Goal: Task Accomplishment & Management: Manage account settings

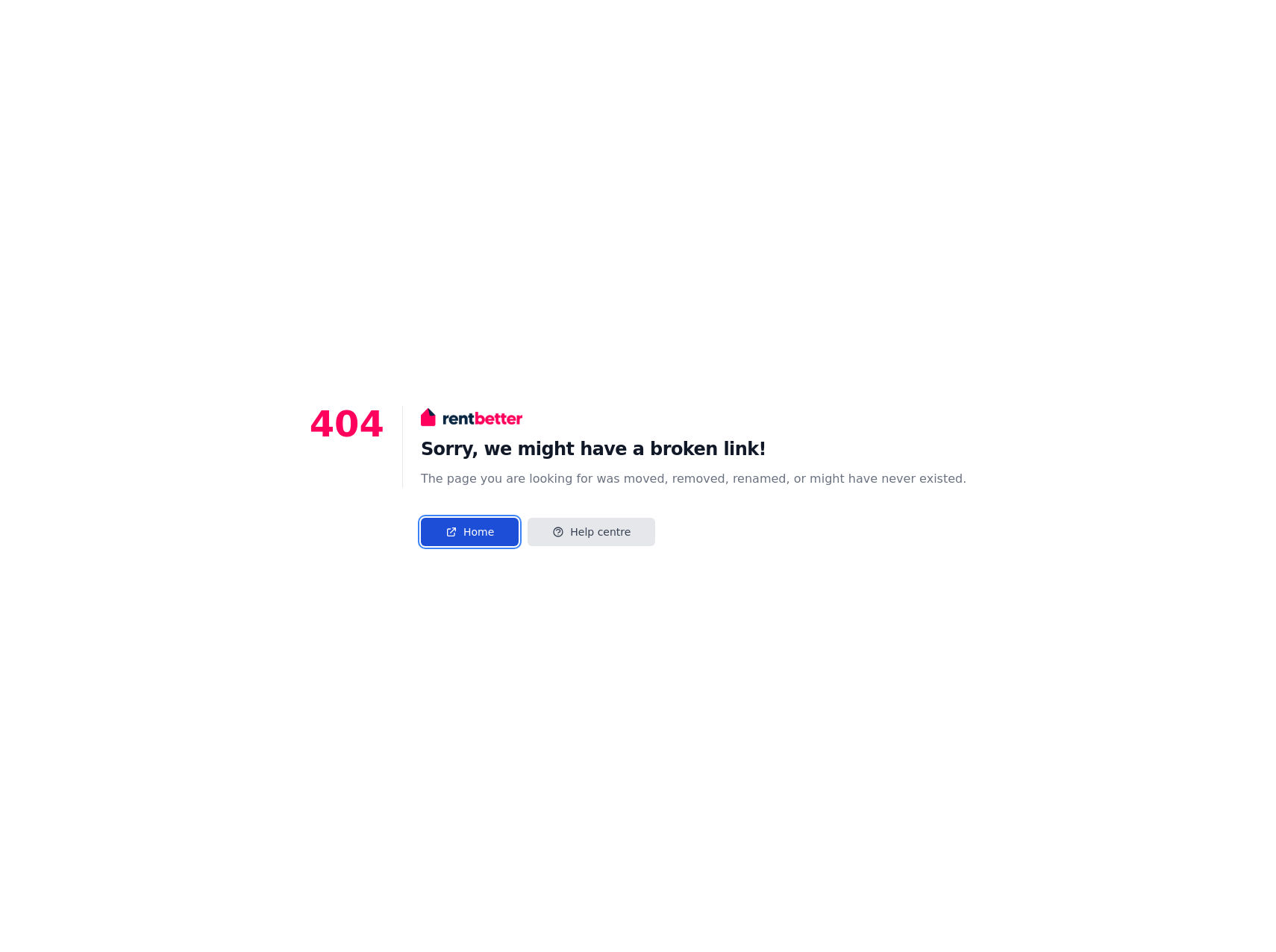
click at [493, 534] on link "Home" at bounding box center [469, 531] width 98 height 28
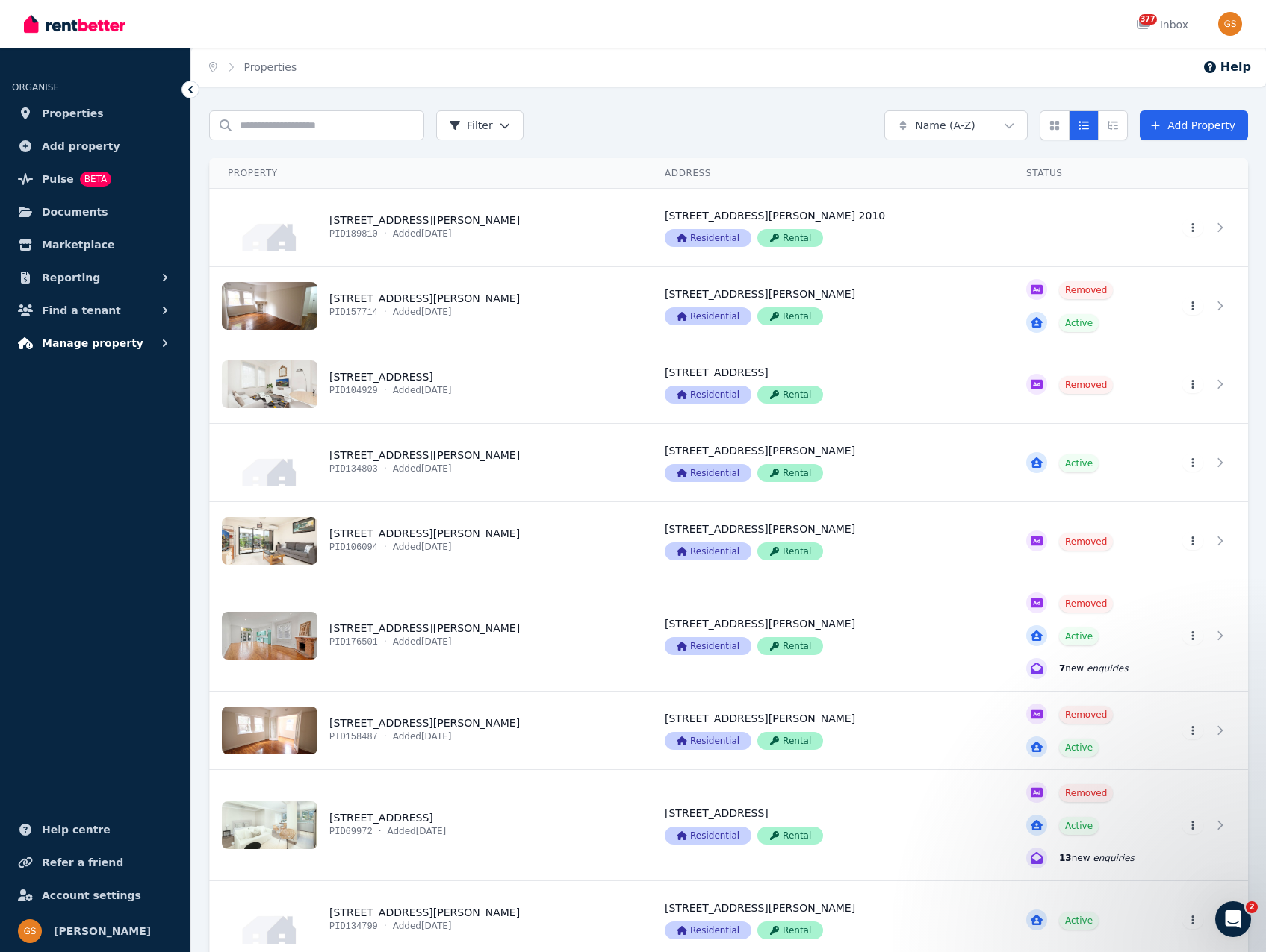
click at [79, 334] on span "Manage property" at bounding box center [92, 343] width 102 height 18
click at [75, 409] on span "Rental payments" at bounding box center [116, 406] width 101 height 18
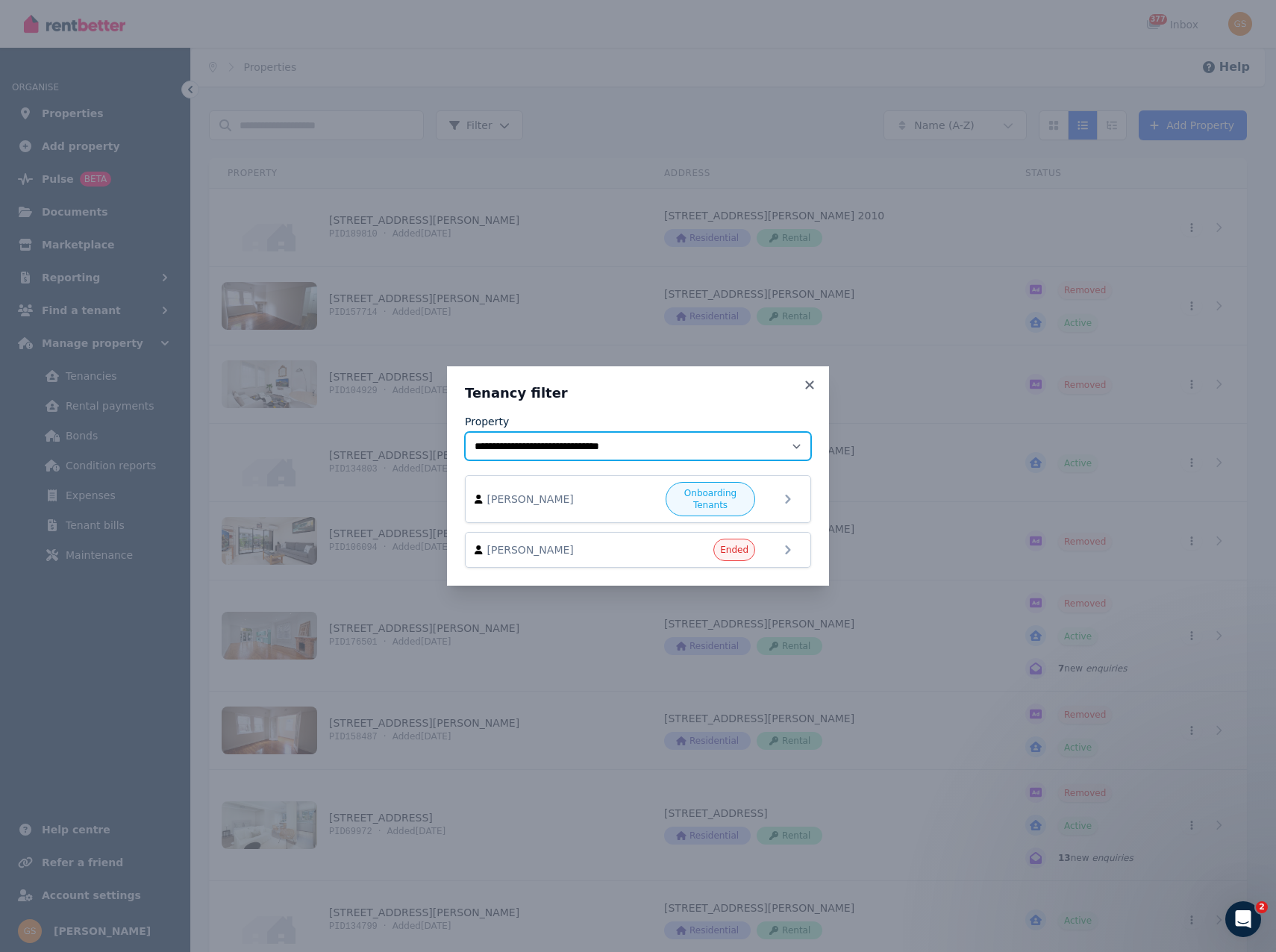
click at [756, 446] on select "**********" at bounding box center [638, 446] width 347 height 28
click at [804, 385] on icon at bounding box center [810, 385] width 15 height 14
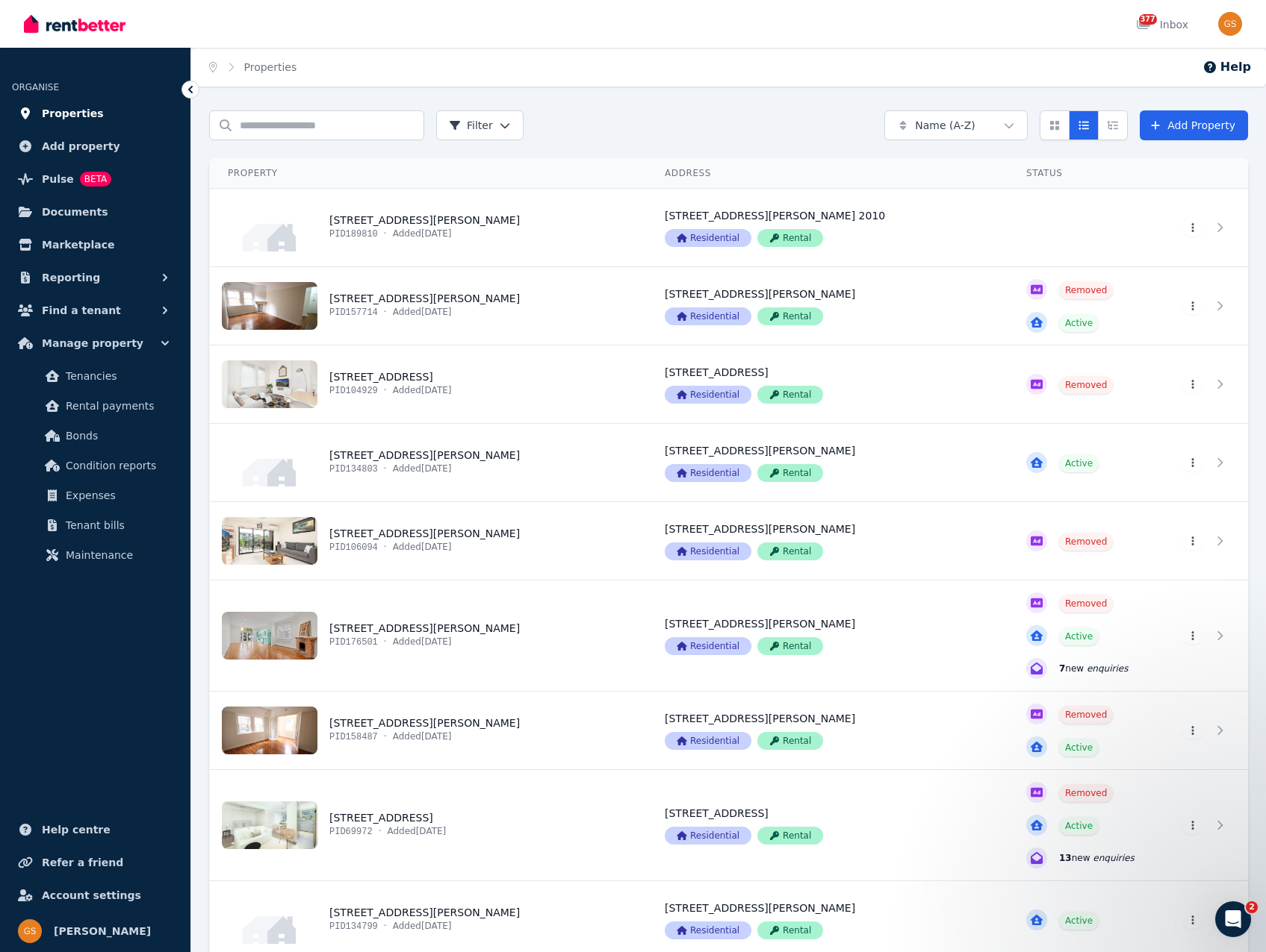
click at [53, 117] on span "Properties" at bounding box center [72, 113] width 62 height 18
click at [68, 278] on span "Reporting" at bounding box center [70, 277] width 59 height 18
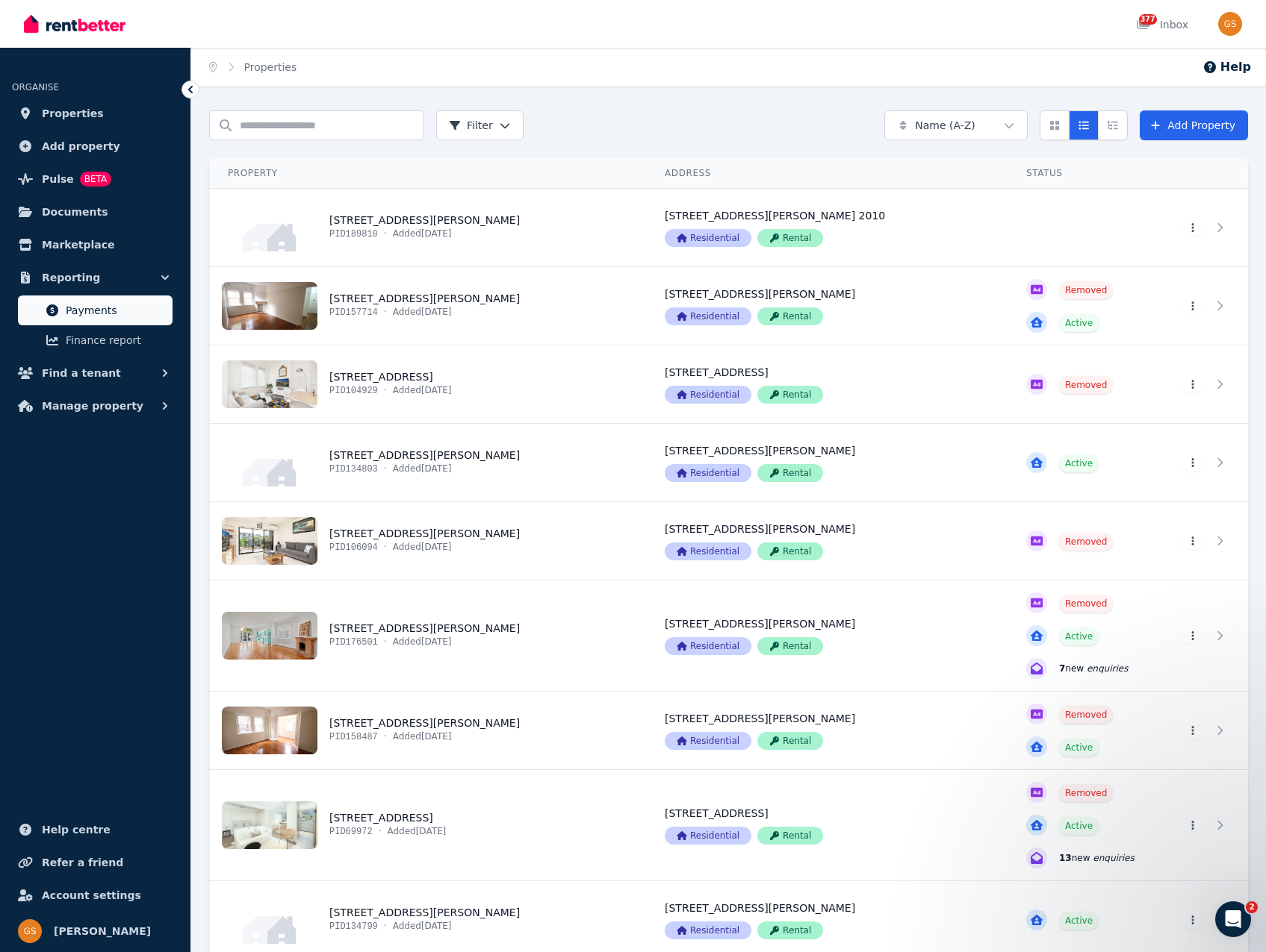
click at [77, 308] on span "Payments" at bounding box center [116, 311] width 101 height 18
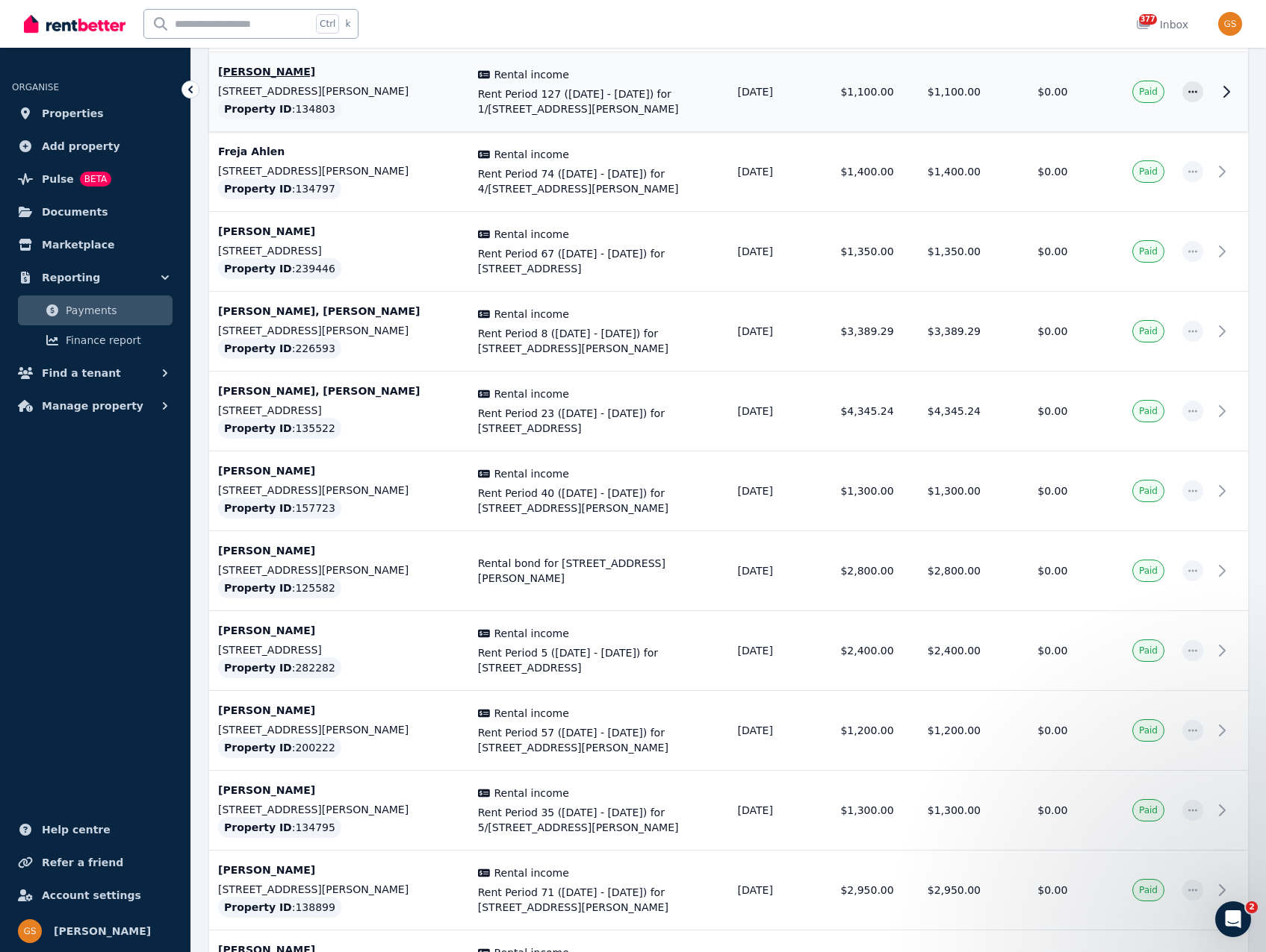
scroll to position [1283, 0]
